Goal: Task Accomplishment & Management: Manage account settings

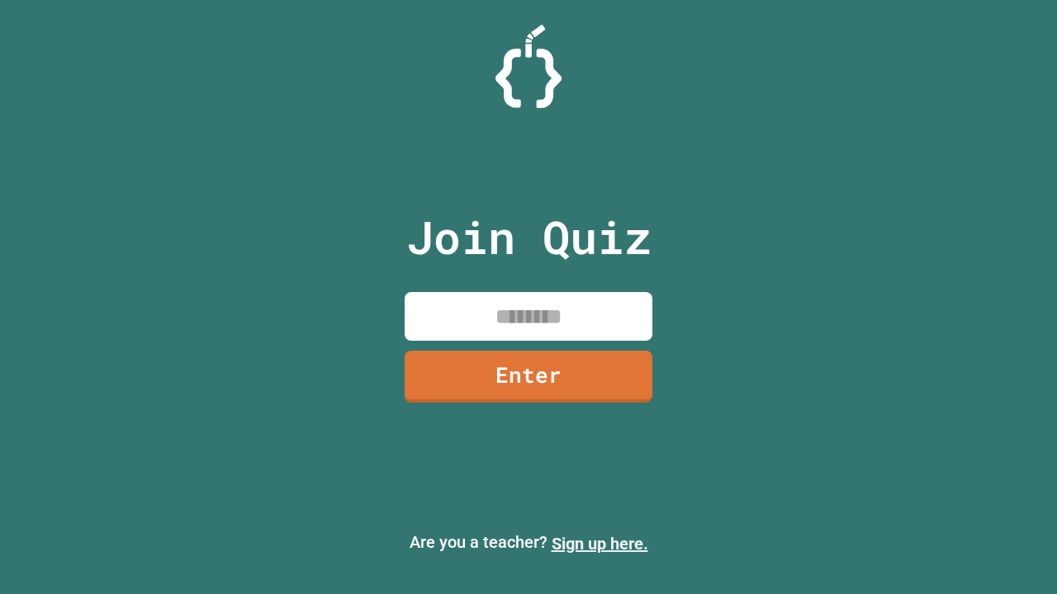
click at [592, 544] on link "Sign up here." at bounding box center [599, 544] width 97 height 20
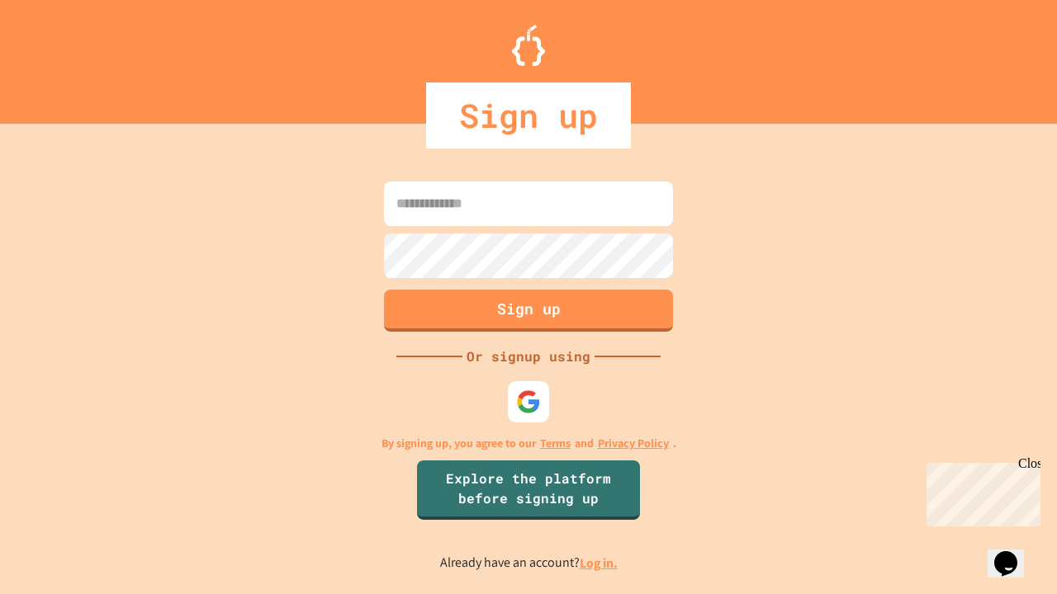
click at [599, 563] on link "Log in." at bounding box center [598, 563] width 38 height 17
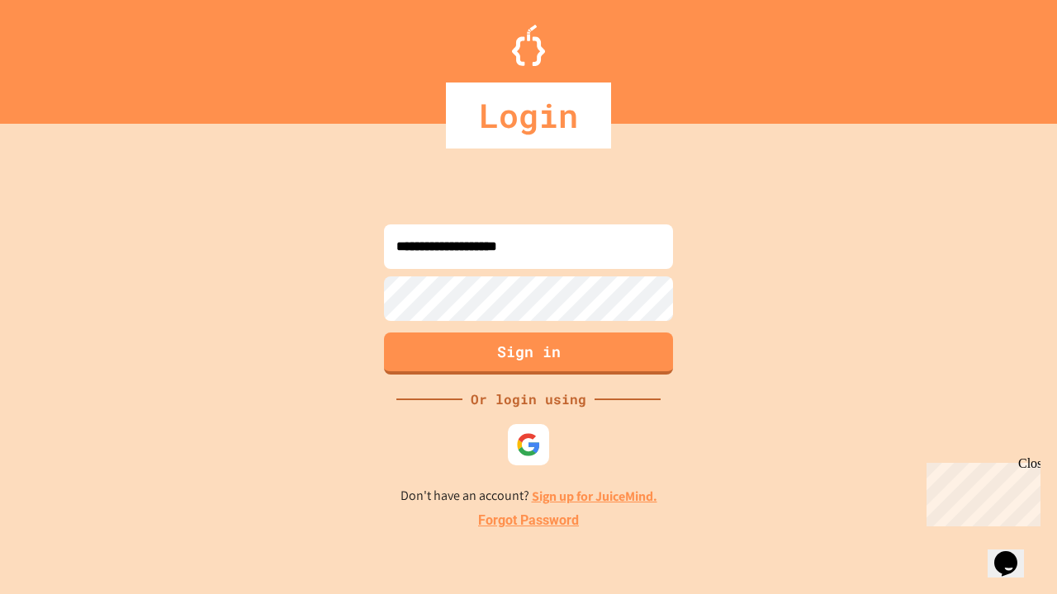
type input "**********"
